Goal: Task Accomplishment & Management: Manage account settings

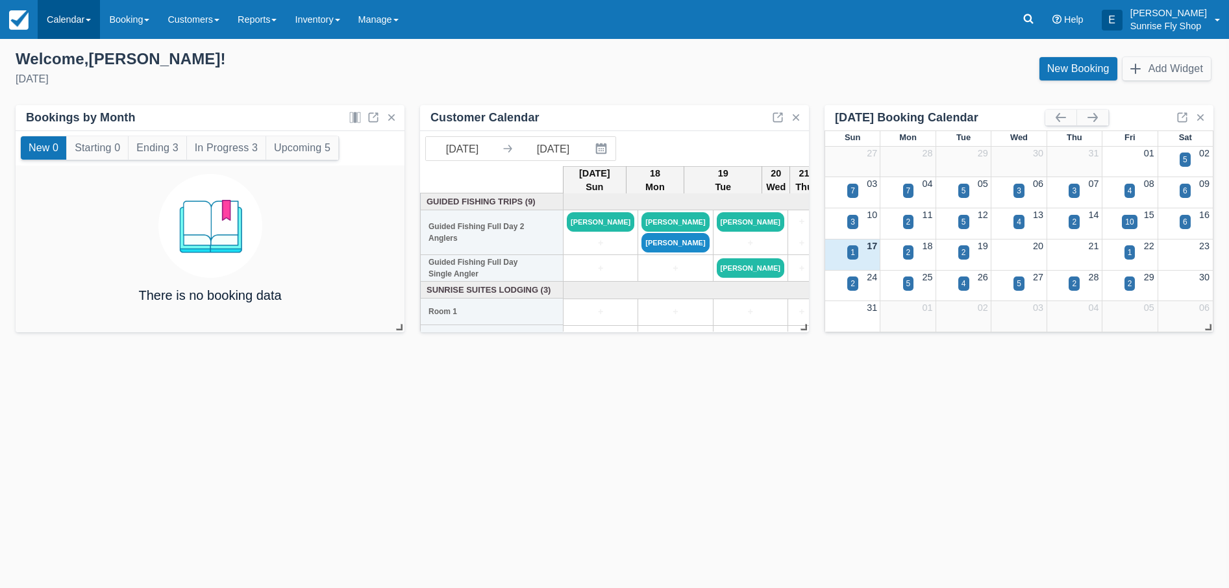
click at [63, 22] on link "Calendar" at bounding box center [69, 19] width 62 height 39
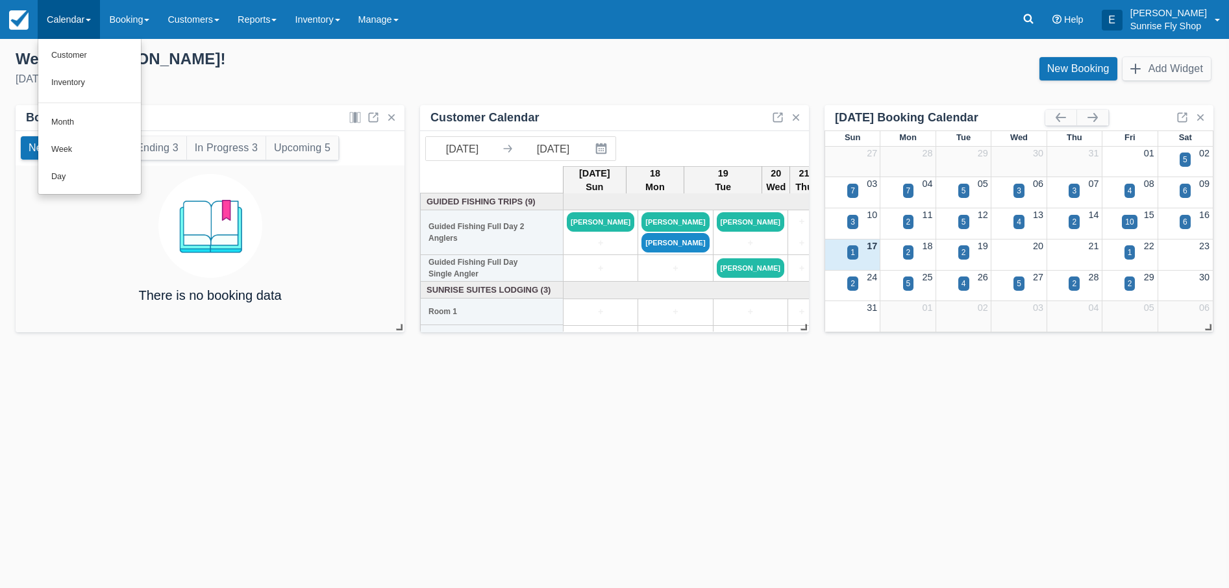
click at [86, 123] on link "Month" at bounding box center [89, 122] width 103 height 27
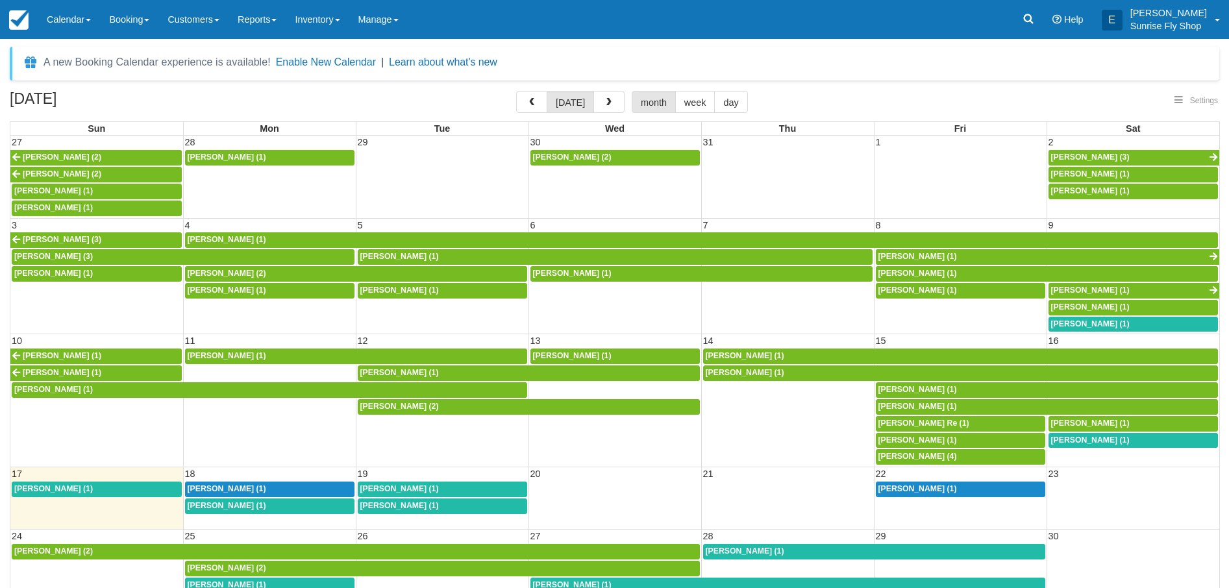
select select
click at [162, 484] on div "Jack Baldwin (1)" at bounding box center [96, 489] width 165 height 10
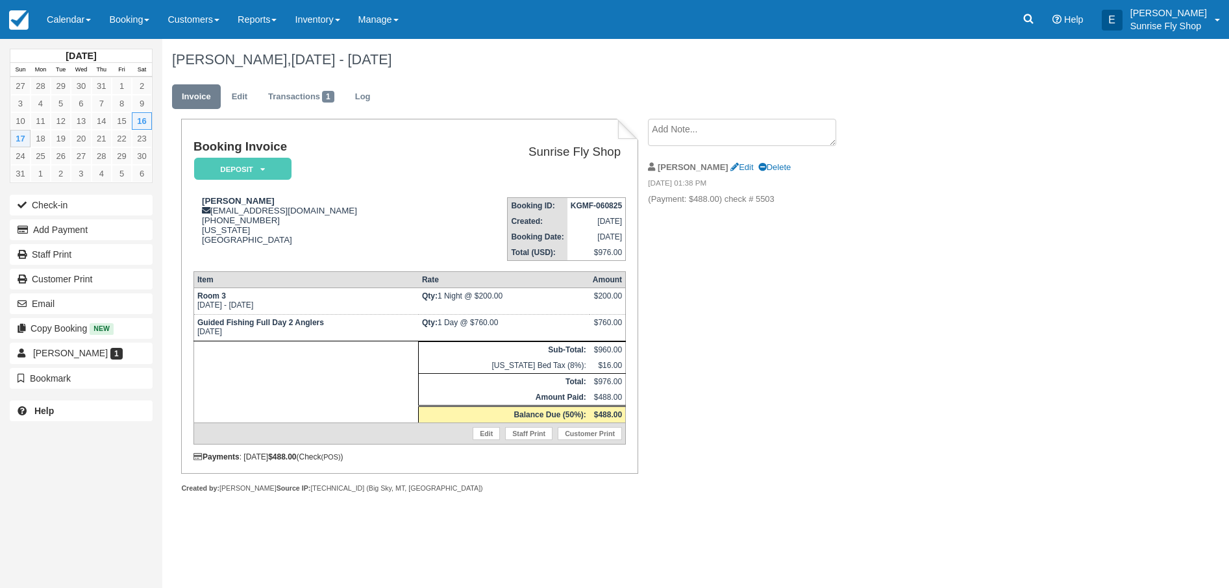
click at [260, 173] on icon at bounding box center [262, 170] width 5 height 8
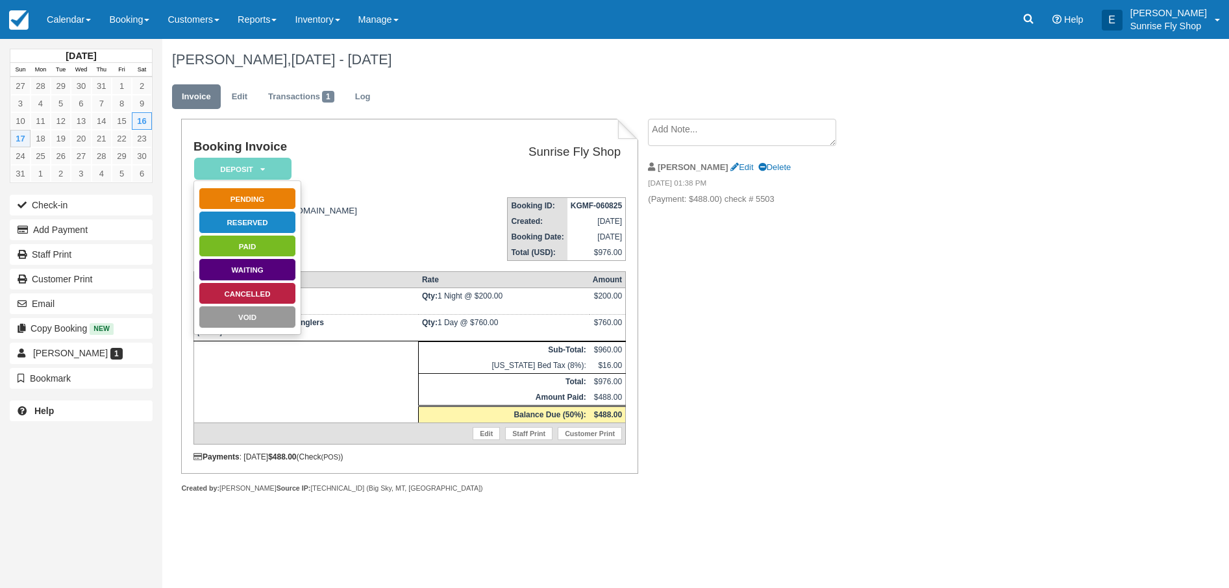
click at [364, 156] on td "Booking Invoice Deposit   Pending Reserved Paid Waiting Cancelled Void" at bounding box center [318, 163] width 251 height 47
click at [74, 234] on button "Add Payment" at bounding box center [81, 229] width 143 height 21
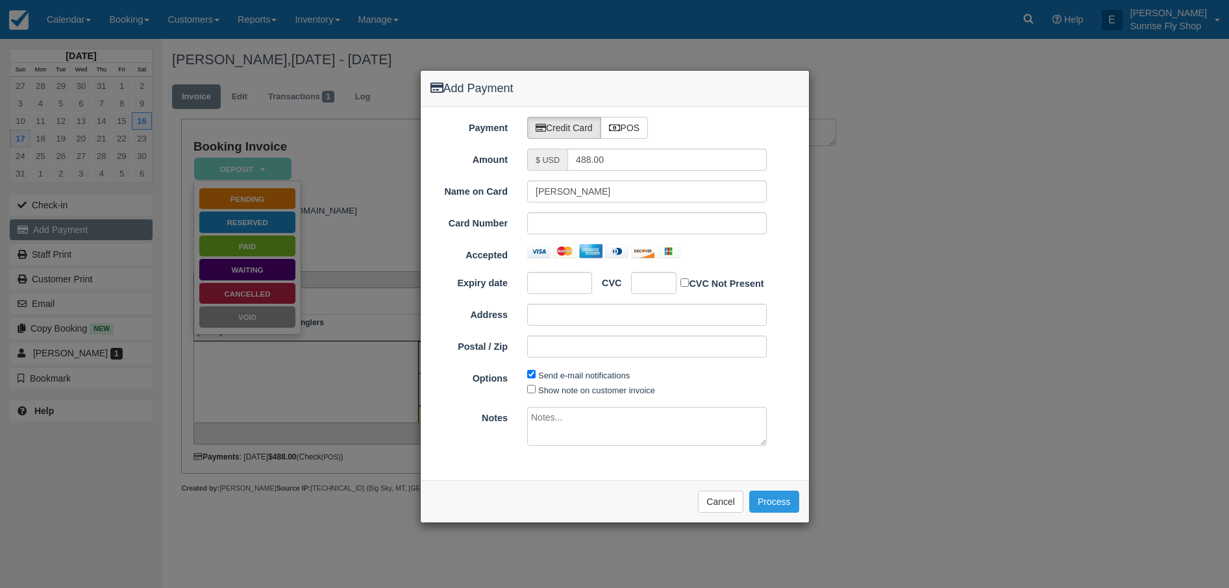
type input "[DATE]"
click at [630, 134] on label "POS" at bounding box center [624, 128] width 48 height 22
radio input "true"
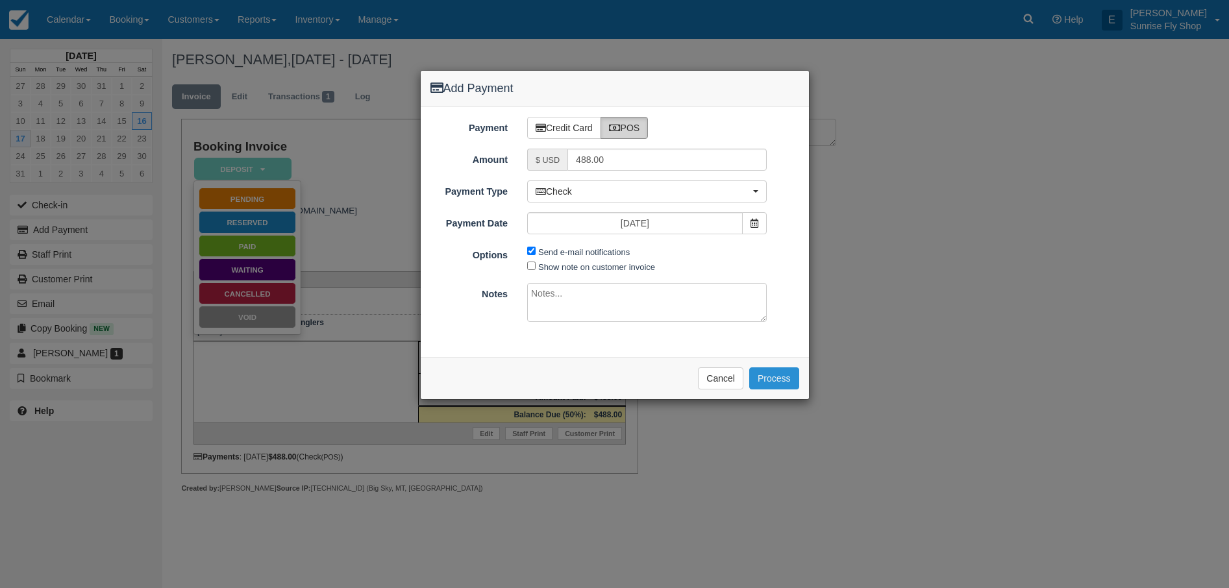
click at [784, 380] on button "Process" at bounding box center [774, 378] width 50 height 22
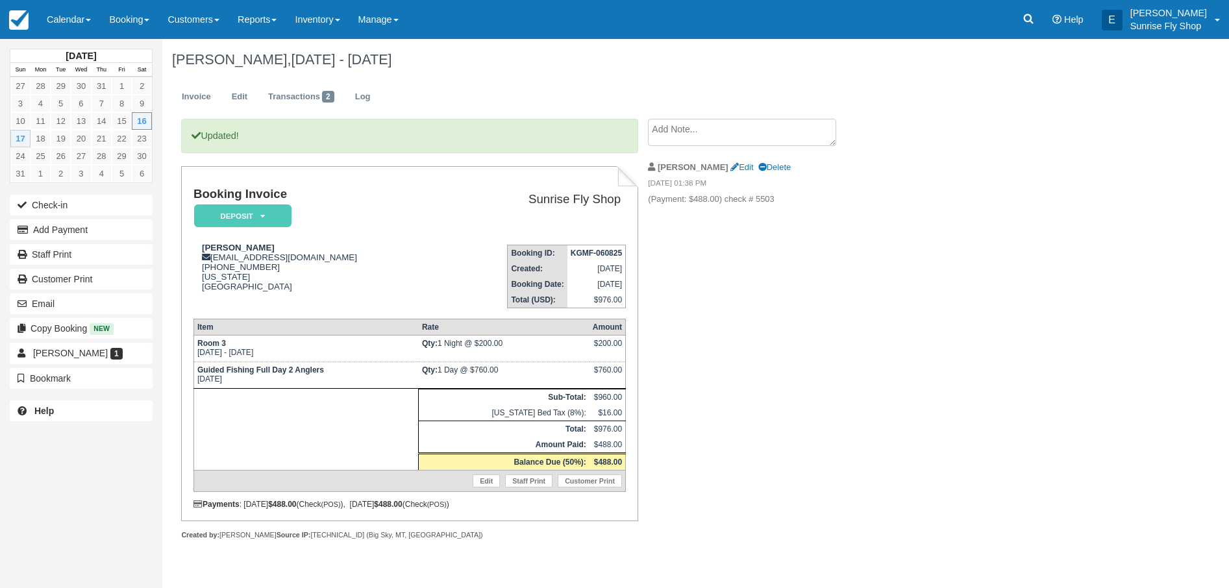
click at [258, 222] on em "Deposit" at bounding box center [242, 215] width 97 height 23
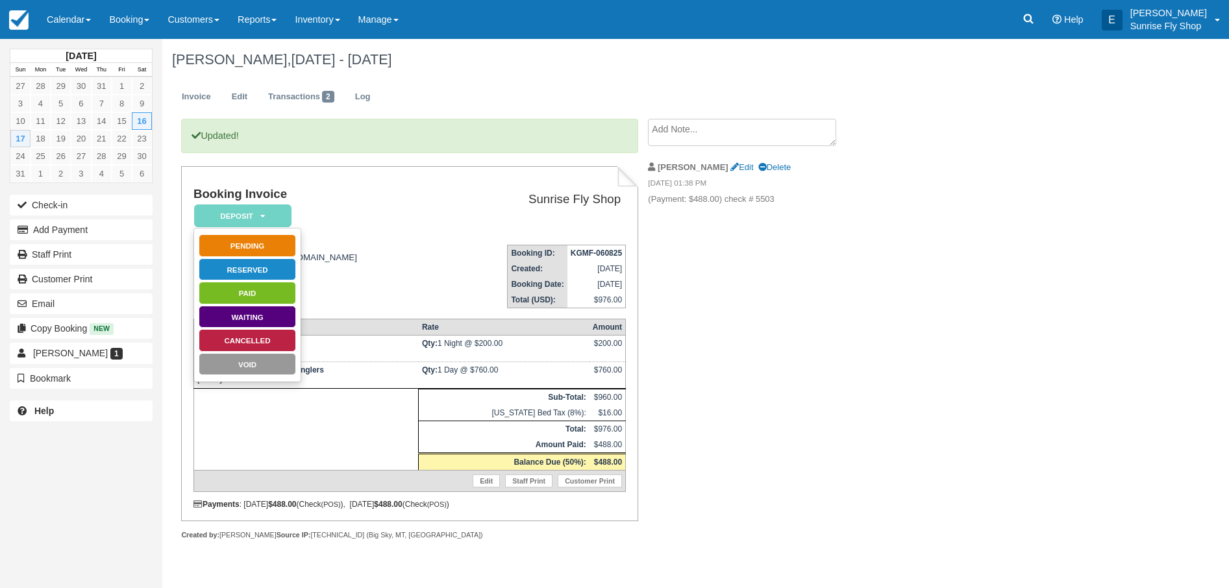
click at [254, 296] on link "Paid" at bounding box center [247, 293] width 97 height 23
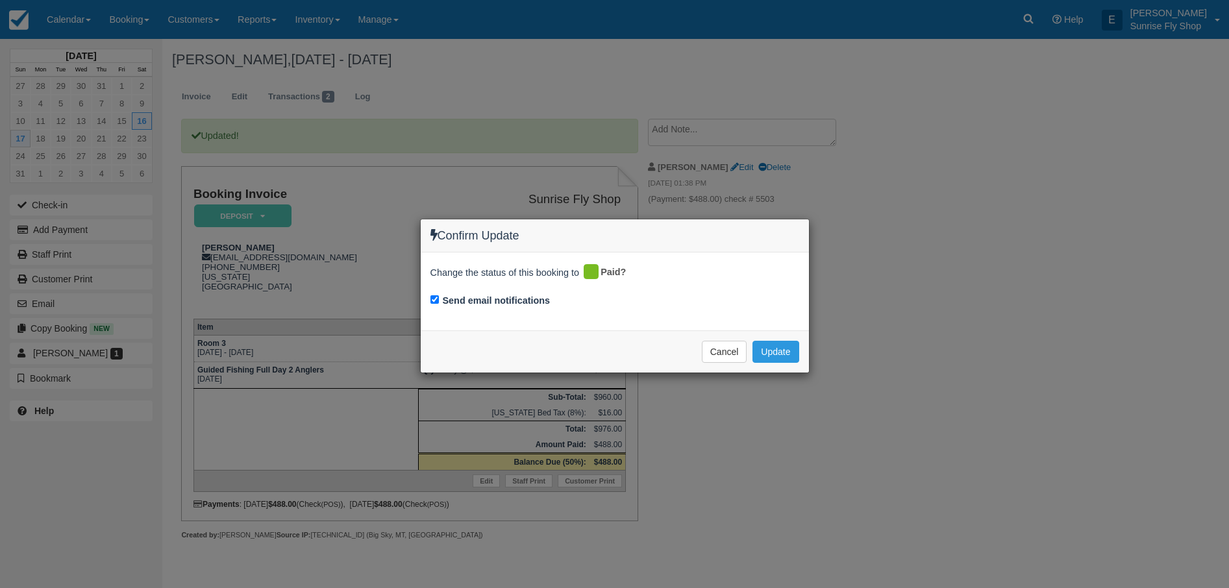
click at [783, 354] on button "Update" at bounding box center [775, 352] width 46 height 22
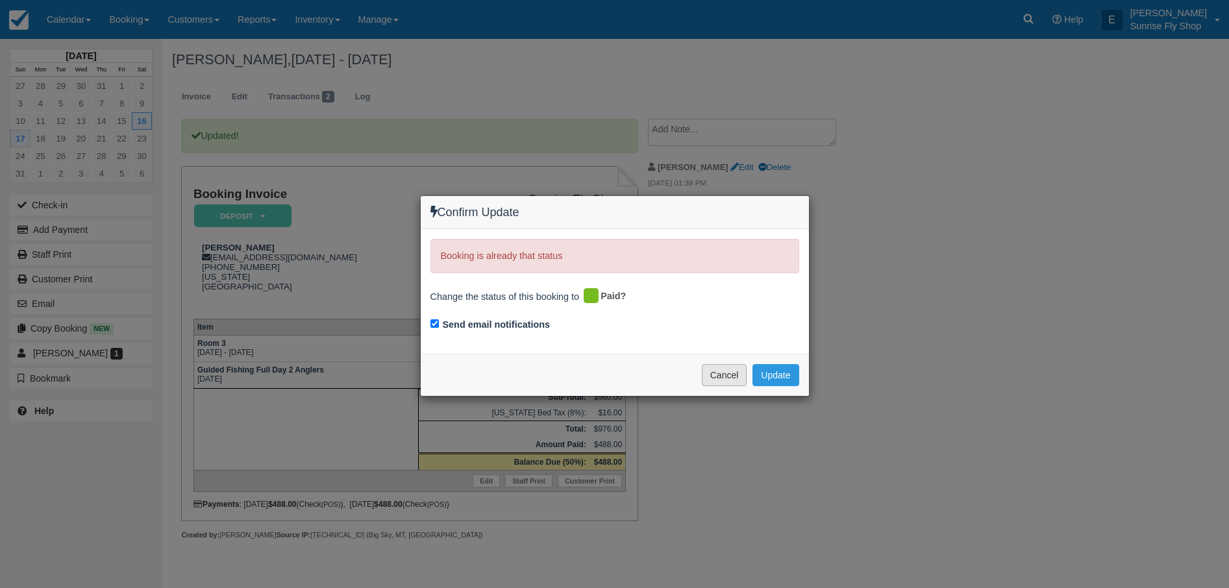
click at [739, 377] on button "Cancel" at bounding box center [724, 375] width 45 height 22
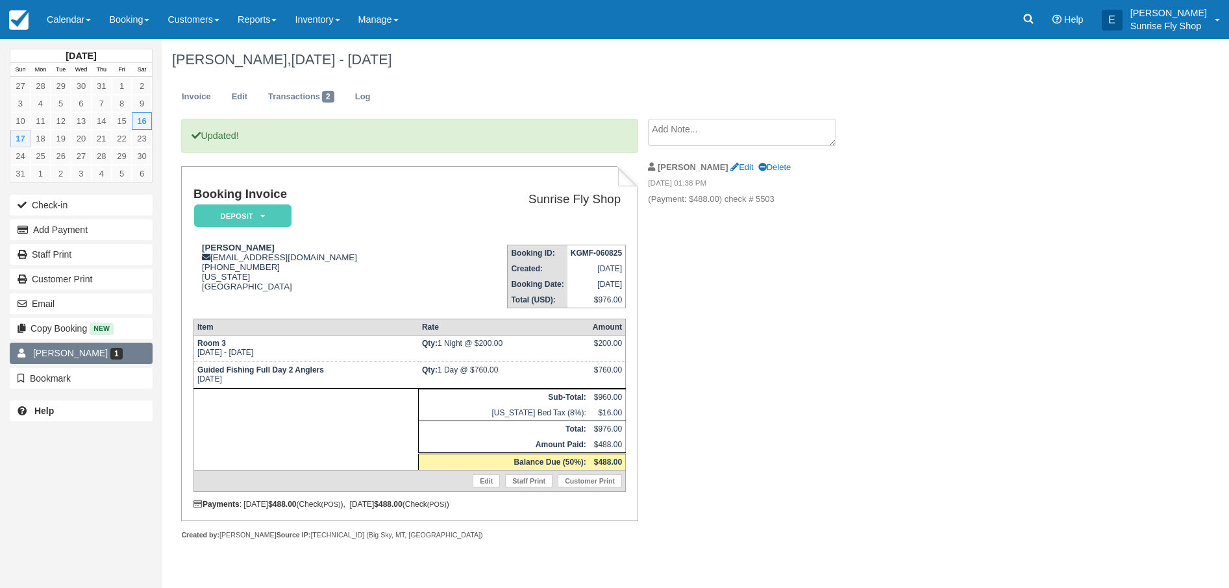
click at [78, 355] on span "Jack Baldwin" at bounding box center [70, 353] width 75 height 10
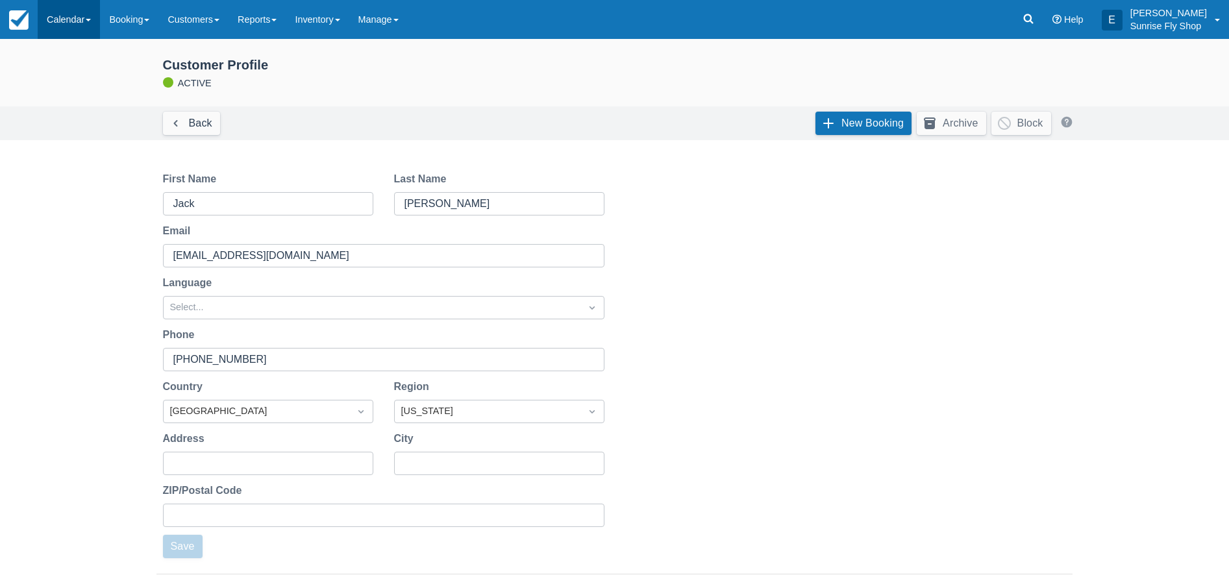
click at [81, 27] on link "Calendar" at bounding box center [69, 19] width 62 height 39
click at [97, 112] on link "Month" at bounding box center [89, 122] width 103 height 27
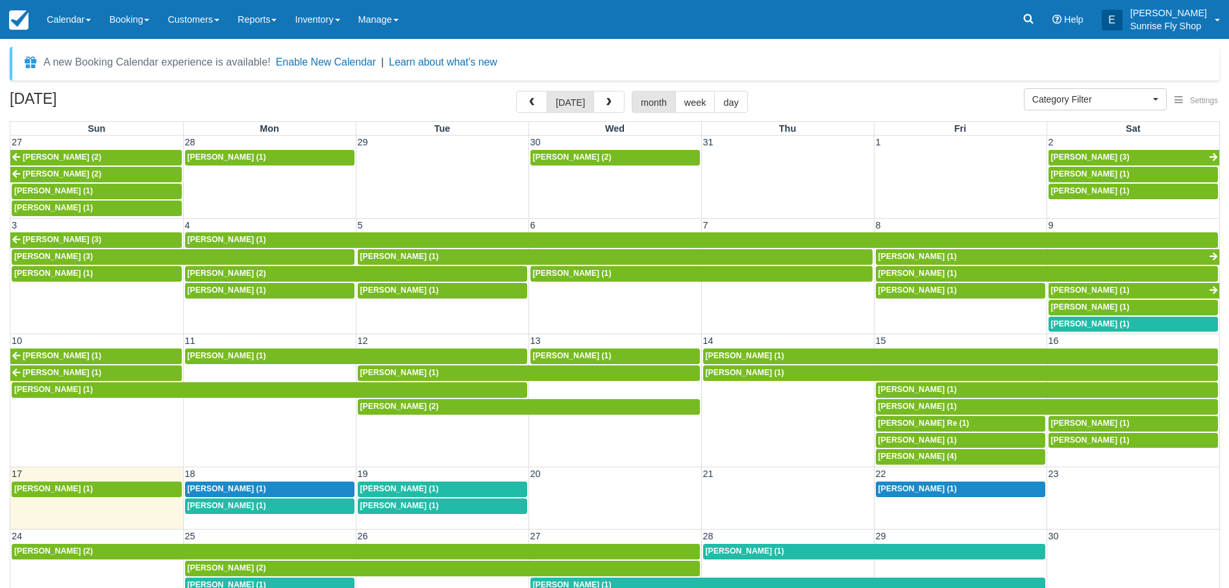
select select
click at [150, 484] on div "[PERSON_NAME] (1)" at bounding box center [96, 489] width 165 height 10
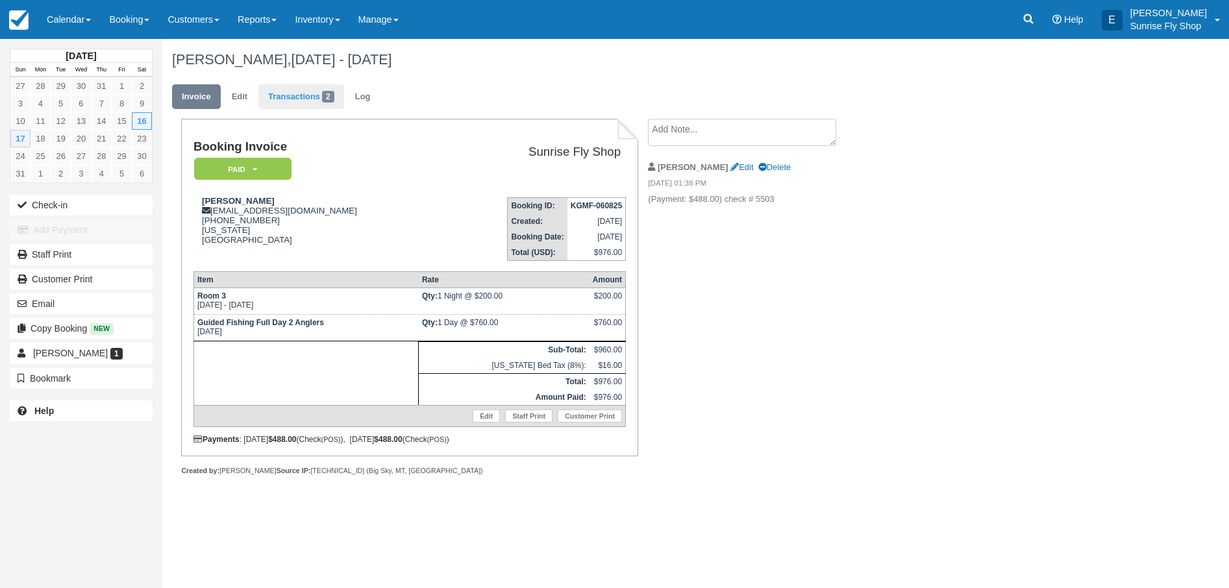
click at [321, 96] on link "Transactions 2" at bounding box center [301, 96] width 86 height 25
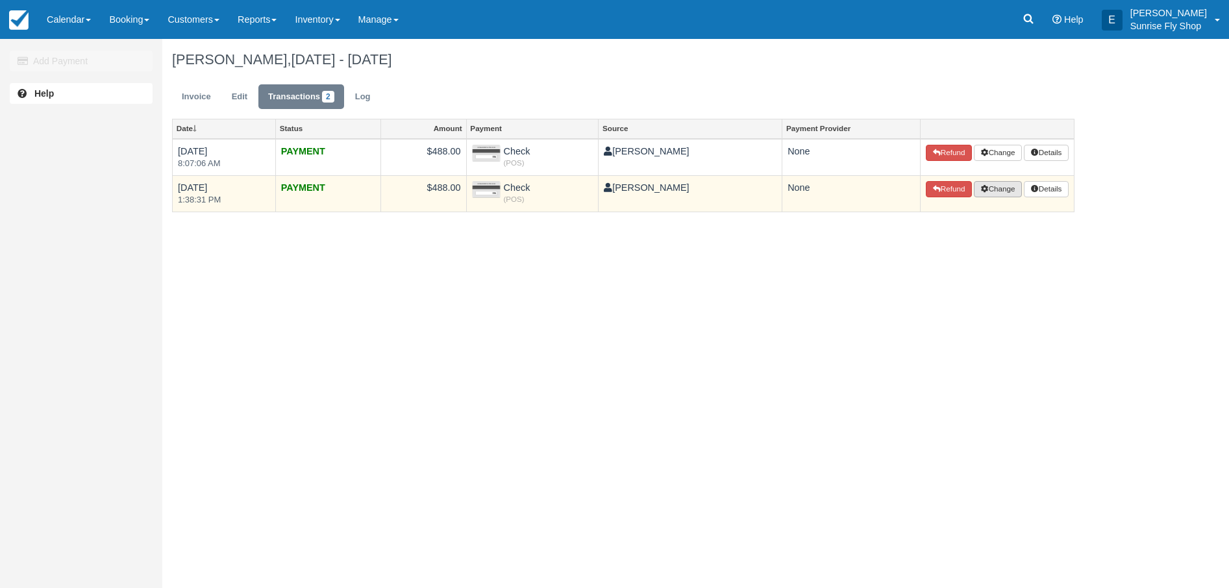
click at [986, 193] on button "Change" at bounding box center [998, 189] width 48 height 17
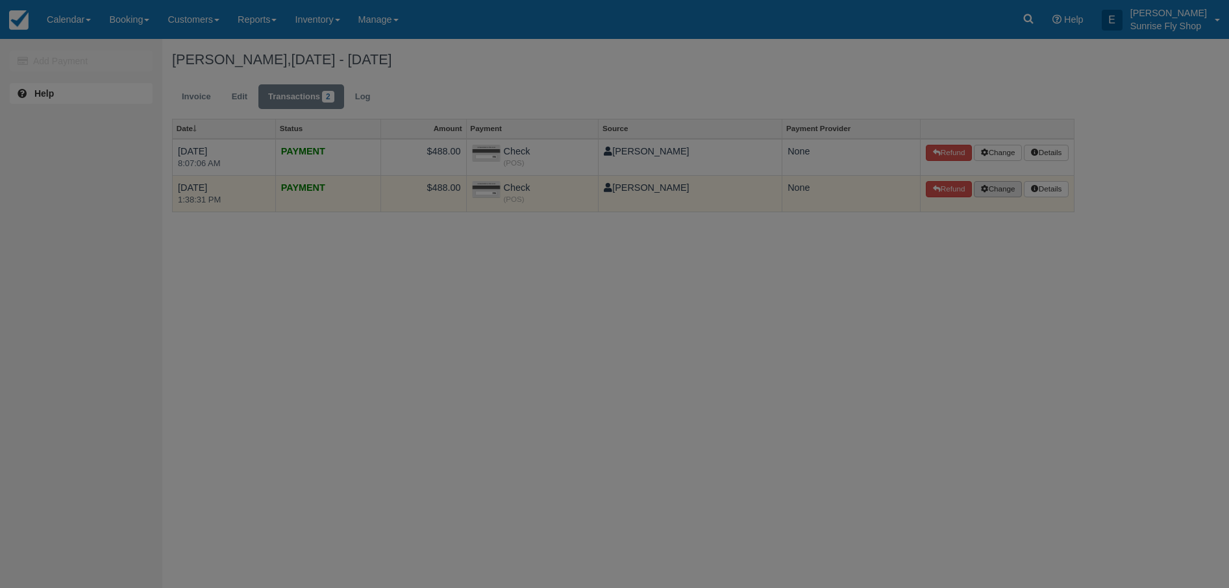
type input "08/11/25"
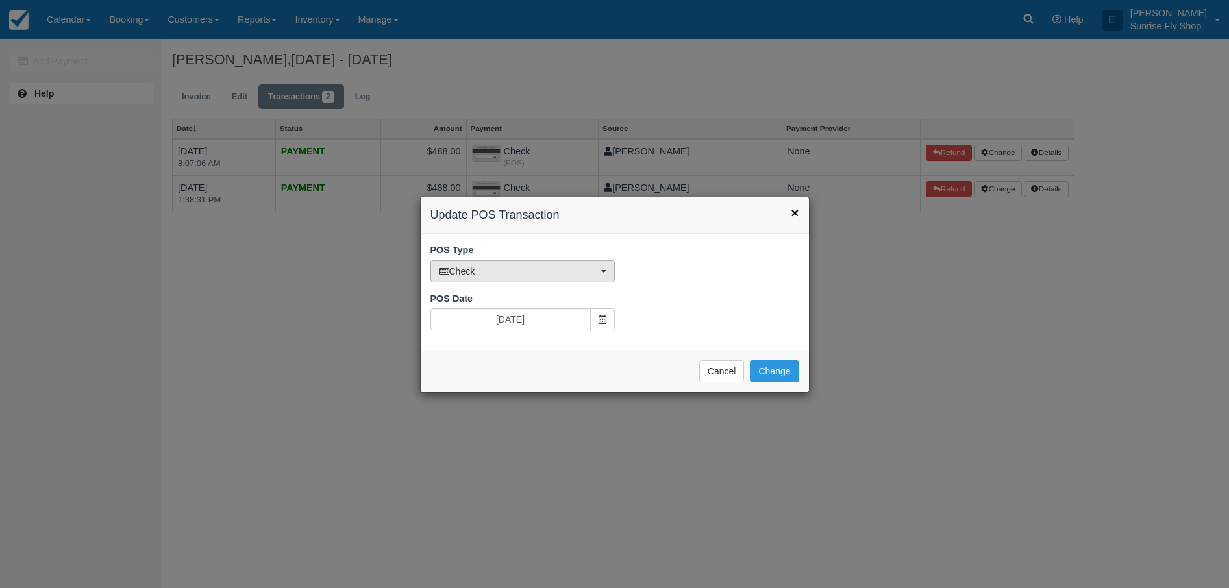
click at [608, 274] on button "Check" at bounding box center [522, 271] width 184 height 22
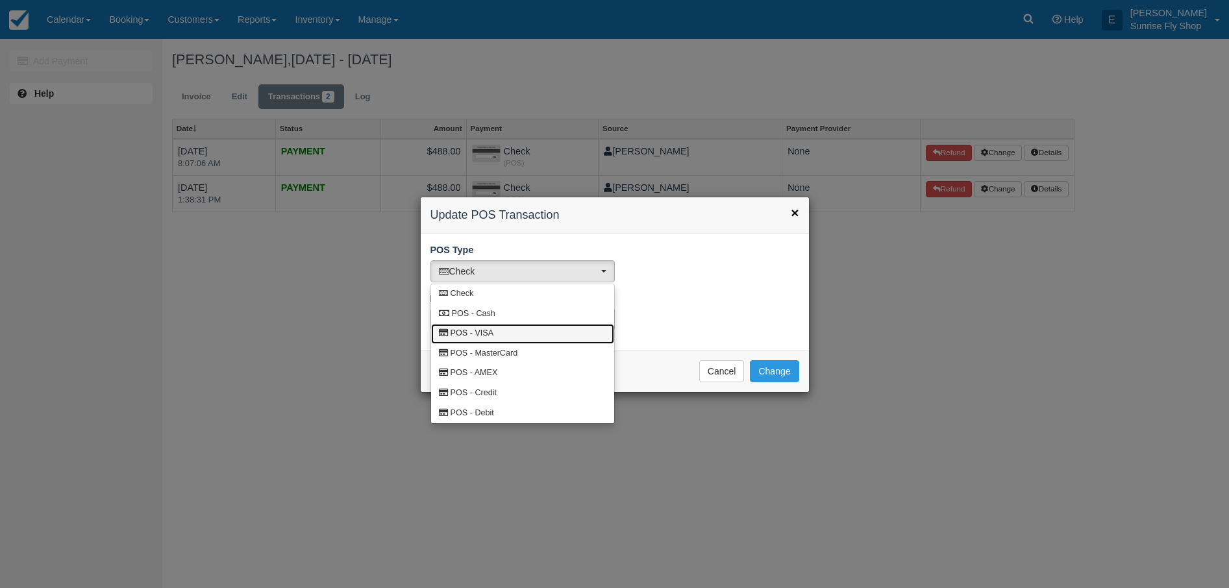
click at [561, 332] on link "POS - VISA" at bounding box center [522, 334] width 183 height 20
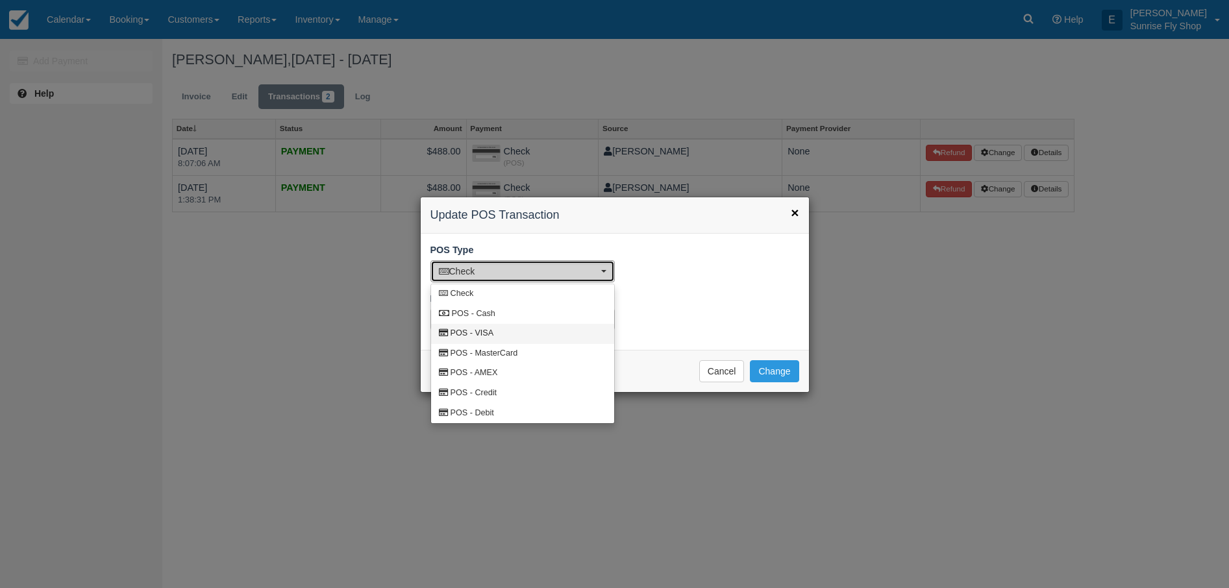
select select "POS - VISA"
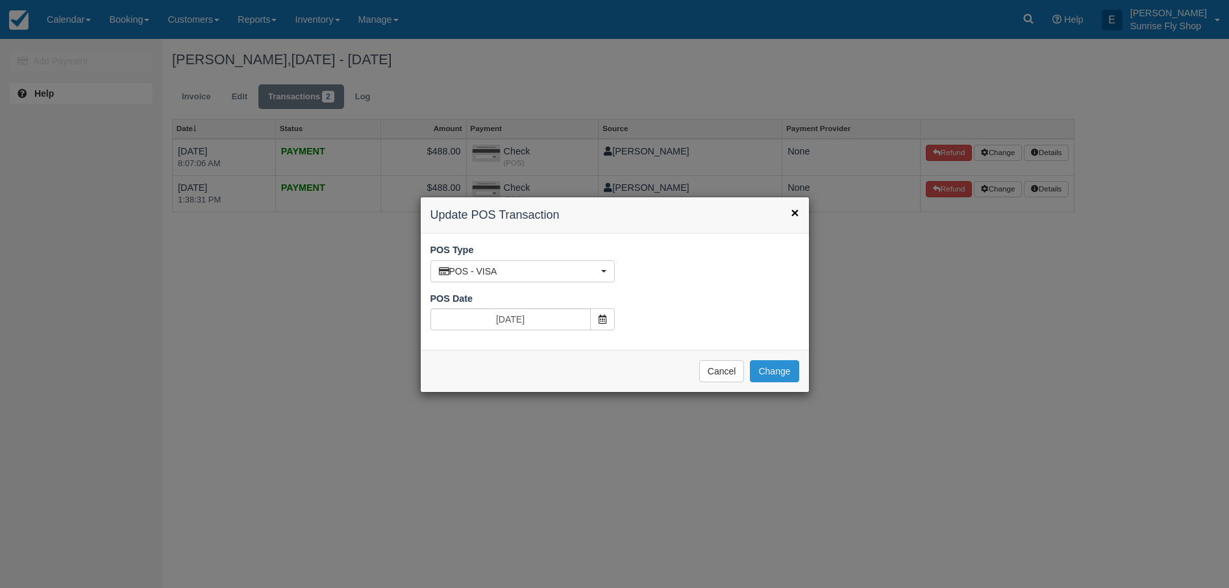
click at [790, 367] on button "Change" at bounding box center [774, 371] width 49 height 22
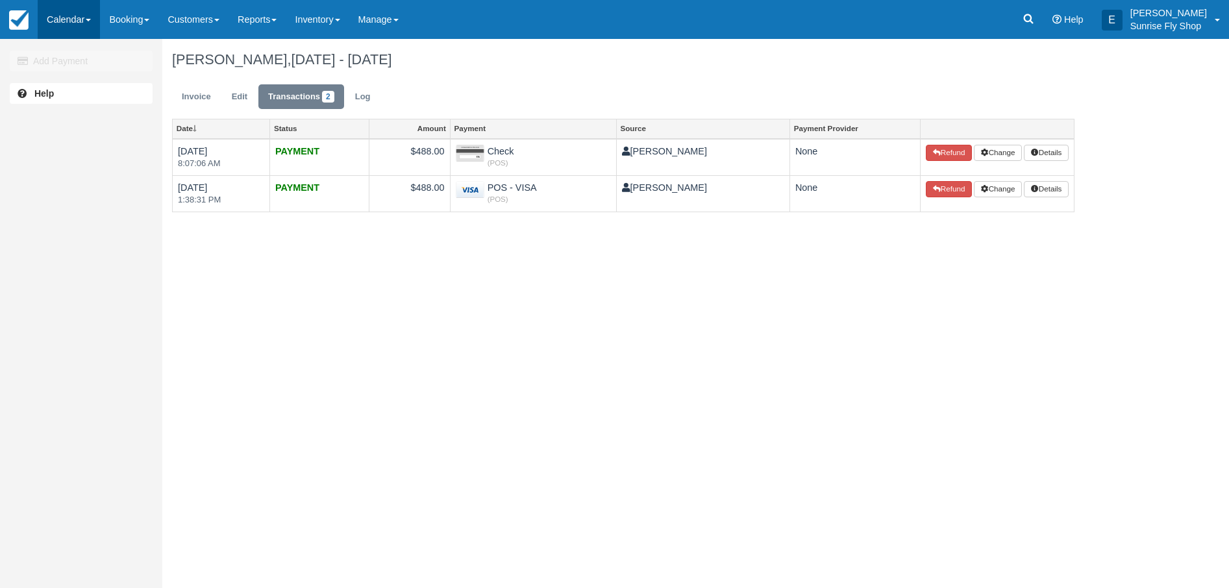
click at [85, 30] on link "Calendar" at bounding box center [69, 19] width 62 height 39
click at [64, 119] on link "Month" at bounding box center [89, 122] width 103 height 27
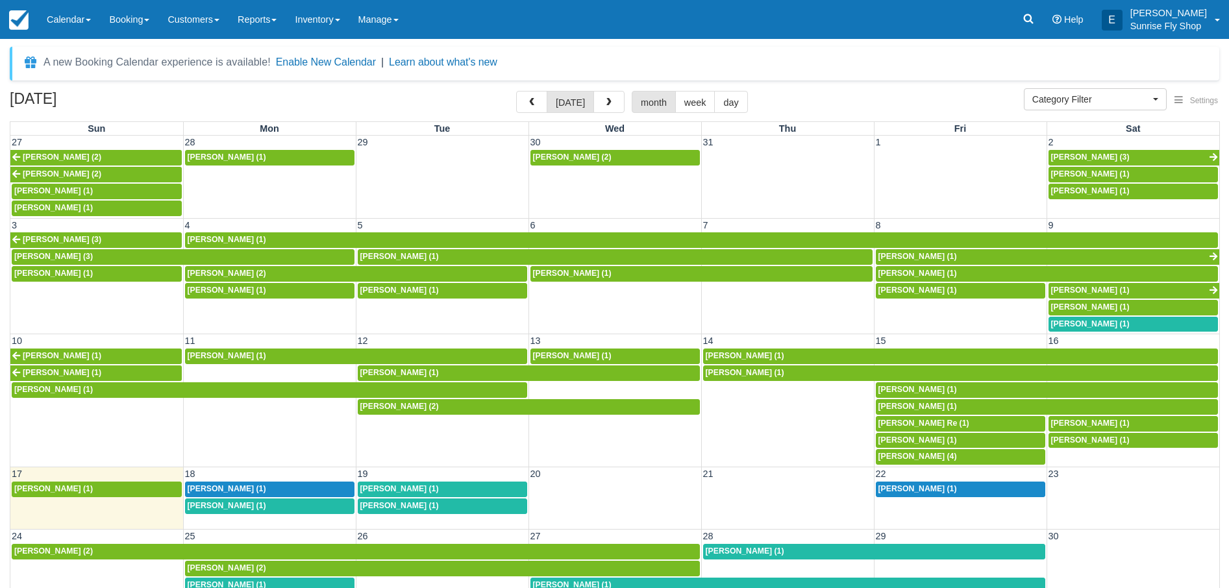
select select
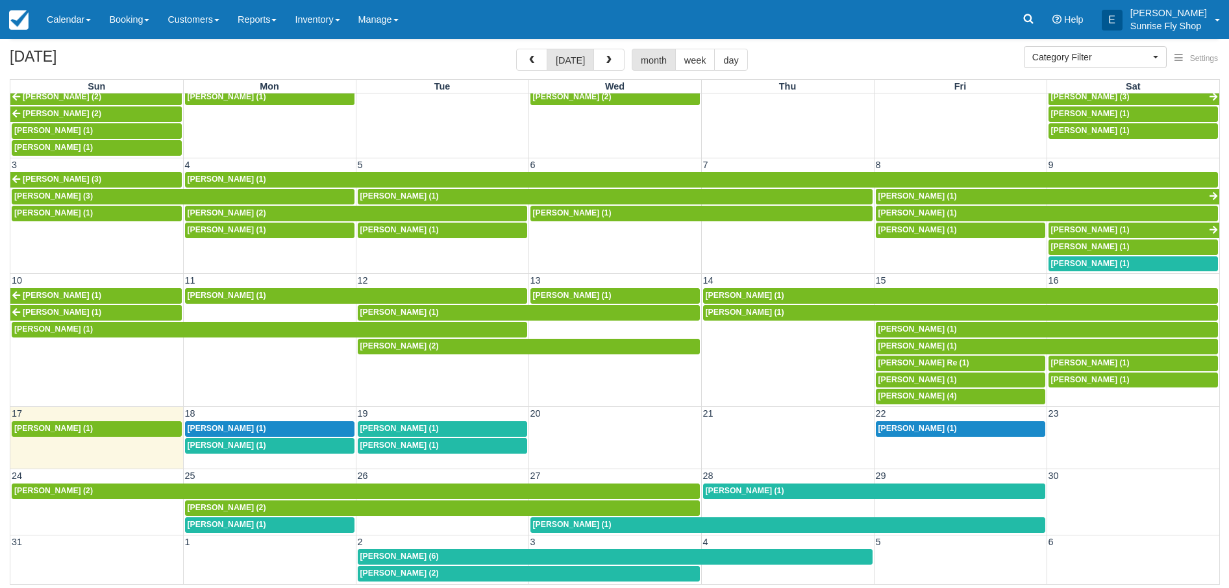
scroll to position [42, 0]
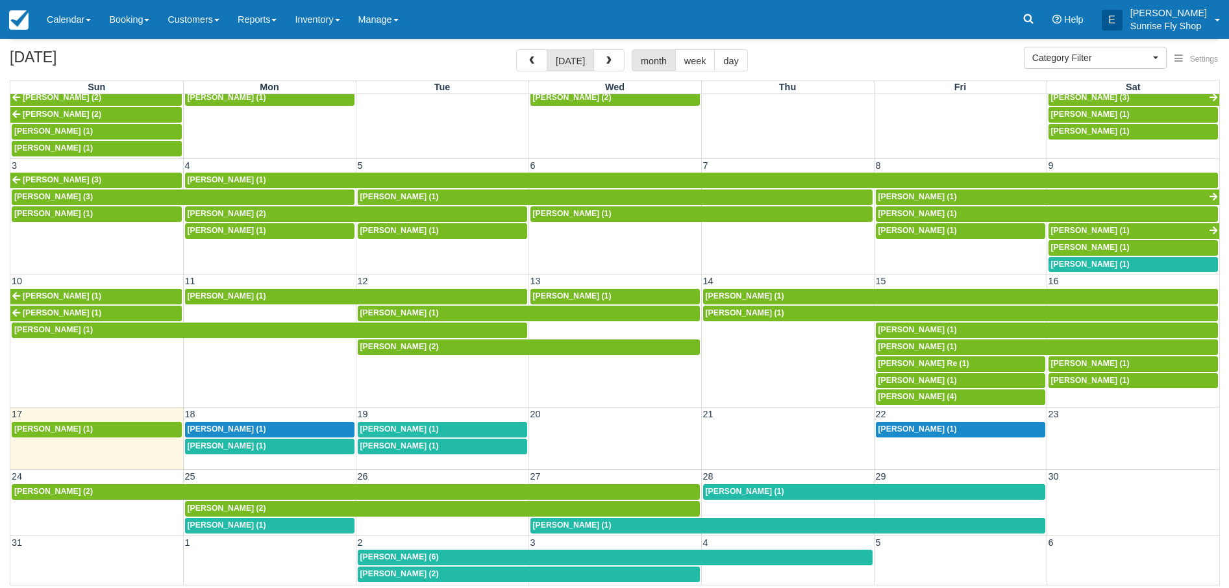
click at [1035, 342] on div "John Beritzhoff (1)" at bounding box center [1047, 347] width 338 height 10
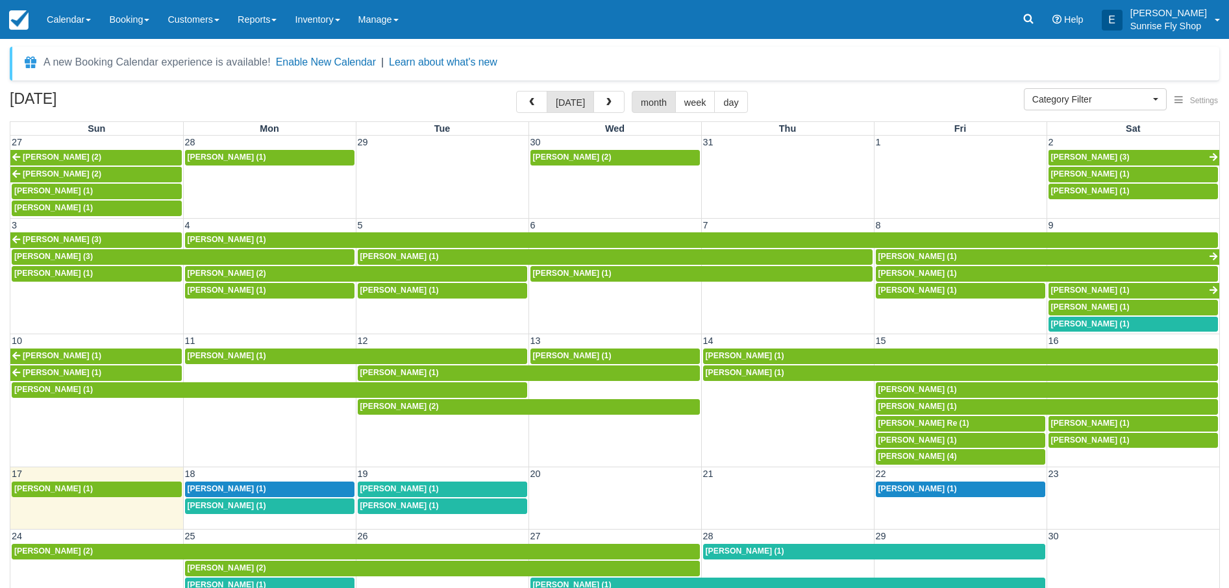
select select
